Goal: Find specific page/section: Find specific page/section

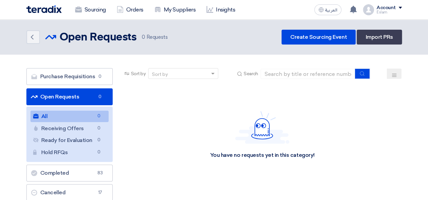
click at [130, 10] on link "Orders" at bounding box center [130, 9] width 38 height 15
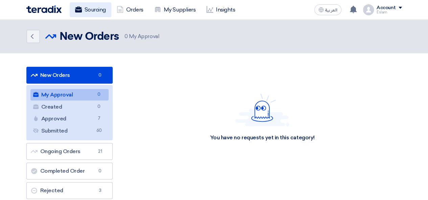
click at [103, 7] on link "Sourcing" at bounding box center [91, 9] width 42 height 15
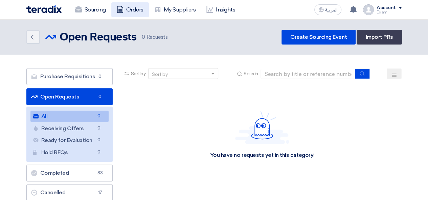
click at [133, 15] on link "Orders" at bounding box center [130, 9] width 38 height 15
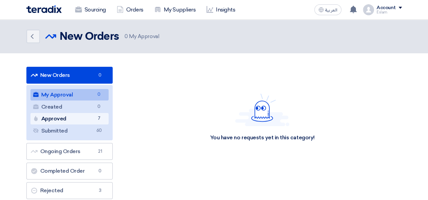
click at [103, 117] on link "Approved Approved 7" at bounding box center [69, 118] width 78 height 11
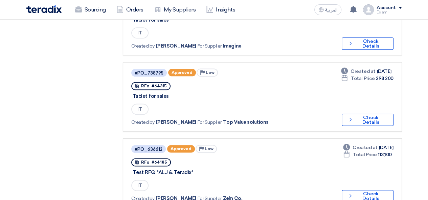
scroll to position [372, 0]
